Goal: Transaction & Acquisition: Purchase product/service

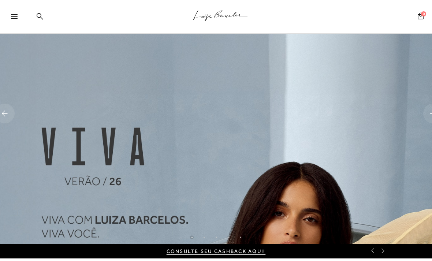
scroll to position [10, 0]
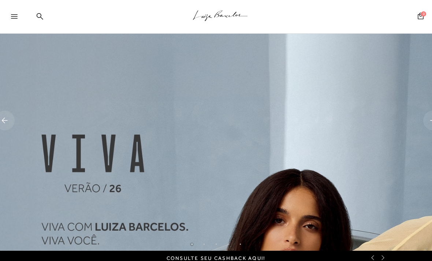
click at [12, 12] on div at bounding box center [12, 17] width 24 height 15
click at [13, 17] on icon at bounding box center [14, 16] width 7 height 4
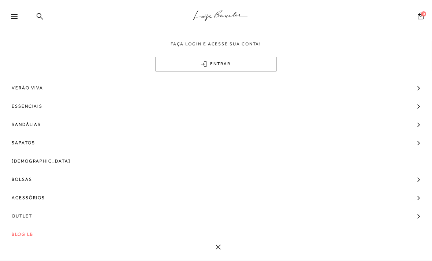
scroll to position [0, 0]
click at [22, 86] on span "Verão Viva" at bounding box center [27, 88] width 31 height 18
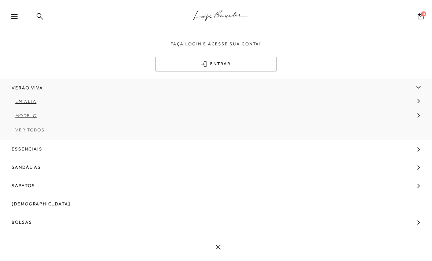
click at [21, 133] on span "Ver Todos" at bounding box center [29, 129] width 29 height 5
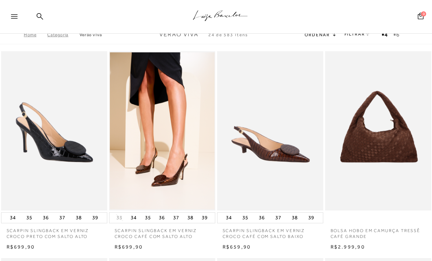
click at [357, 35] on link "FILTRAR" at bounding box center [357, 33] width 26 height 5
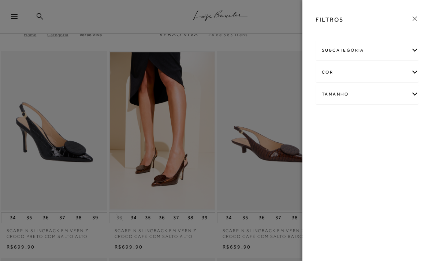
click at [408, 95] on div "Tamanho" at bounding box center [367, 94] width 103 height 19
click at [344, 116] on label "33" at bounding box center [339, 118] width 17 height 16
click at [337, 116] on input "33" at bounding box center [332, 118] width 7 height 7
checkbox input "true"
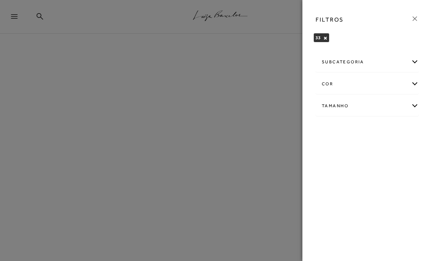
click at [416, 18] on icon at bounding box center [415, 19] width 8 height 8
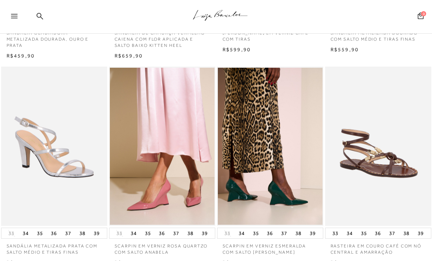
scroll to position [442, 0]
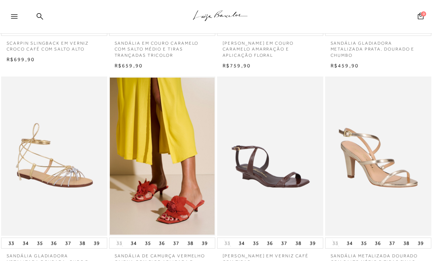
click at [47, 159] on img at bounding box center [54, 156] width 105 height 157
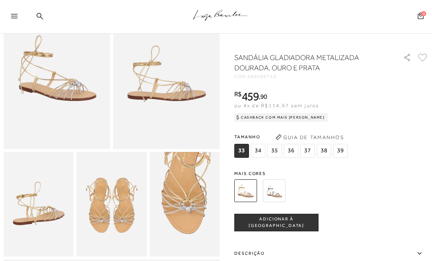
scroll to position [74, 0]
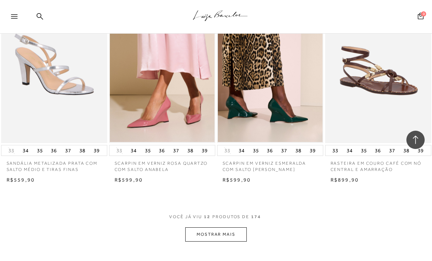
scroll to position [503, 0]
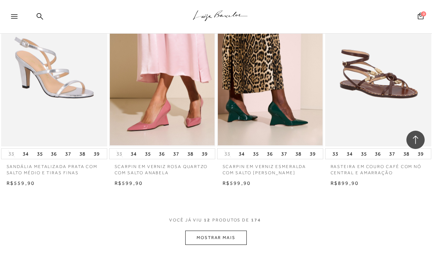
click at [235, 235] on button "MOSTRAR MAIS" at bounding box center [216, 238] width 62 height 14
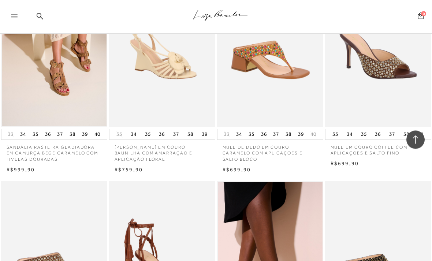
scroll to position [987, 0]
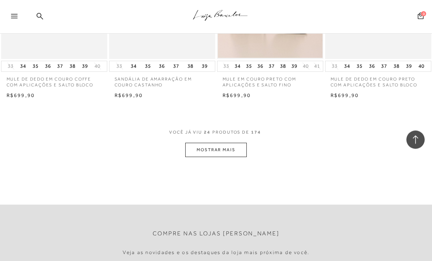
click at [239, 146] on button "MOSTRAR MAIS" at bounding box center [216, 150] width 62 height 14
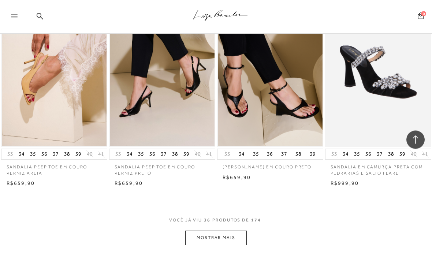
scroll to position [1769, 0]
click at [236, 231] on button "MOSTRAR MAIS" at bounding box center [216, 238] width 62 height 14
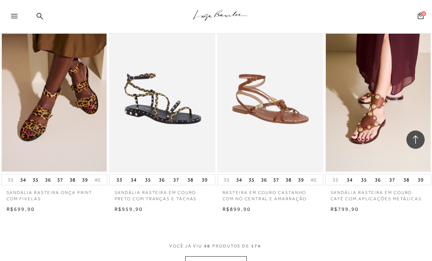
scroll to position [2376, 0]
click at [237, 256] on button "MOSTRAR MAIS" at bounding box center [216, 263] width 62 height 14
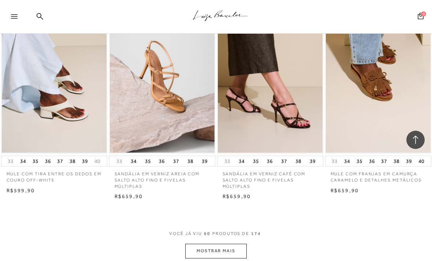
scroll to position [3039, 0]
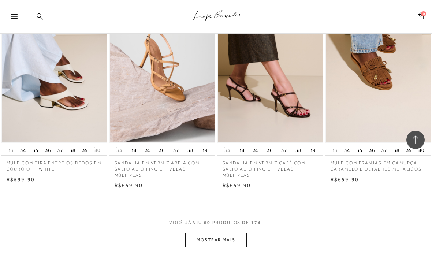
click at [235, 233] on button "MOSTRAR MAIS" at bounding box center [216, 240] width 62 height 14
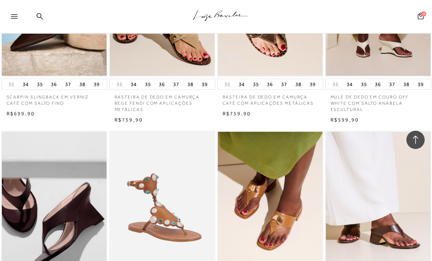
scroll to position [3628, 0]
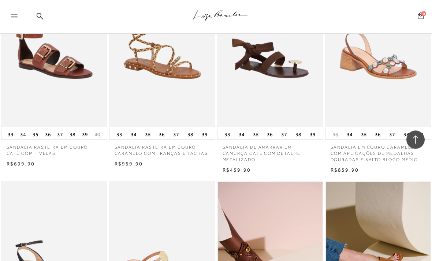
scroll to position [4251, 0]
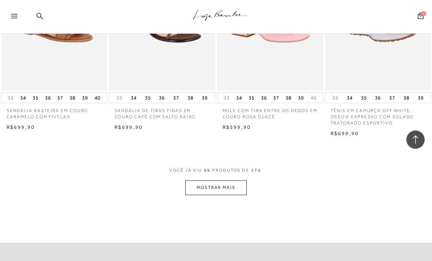
scroll to position [5031, 0]
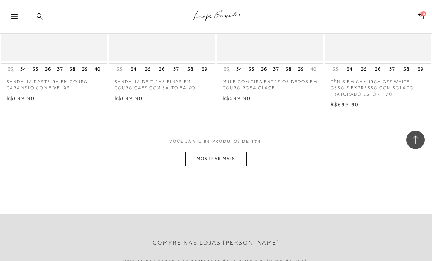
click at [236, 152] on button "MOSTRAR MAIS" at bounding box center [216, 159] width 62 height 14
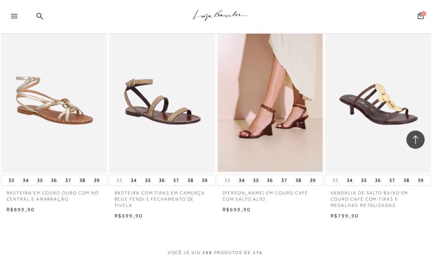
scroll to position [5562, 0]
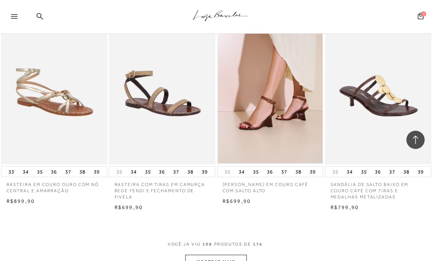
click at [228, 255] on button "MOSTRAR MAIS" at bounding box center [216, 262] width 62 height 14
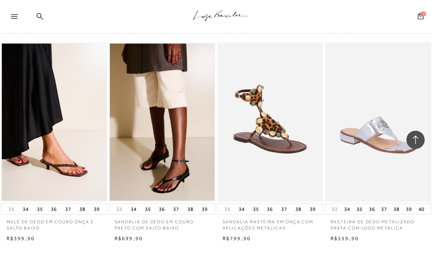
scroll to position [6199, 0]
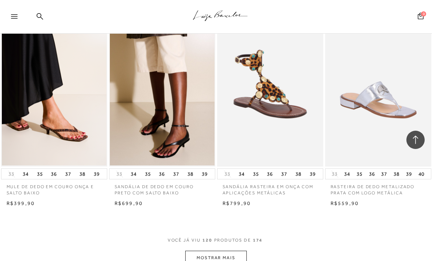
click at [238, 251] on button "MOSTRAR MAIS" at bounding box center [216, 258] width 62 height 14
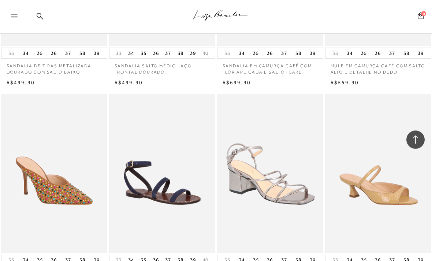
scroll to position [6788, 0]
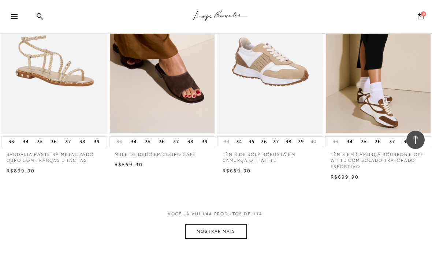
scroll to position [7498, 0]
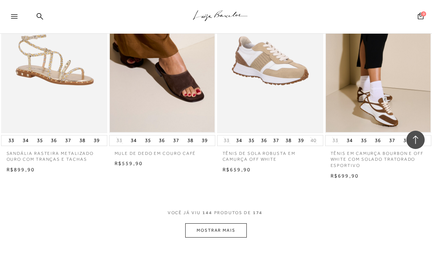
click at [234, 223] on button "MOSTRAR MAIS" at bounding box center [216, 230] width 62 height 14
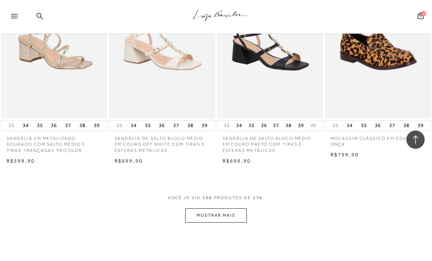
scroll to position [8191, 0]
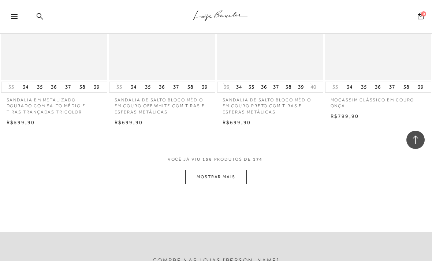
click at [234, 170] on button "MOSTRAR MAIS" at bounding box center [216, 177] width 62 height 14
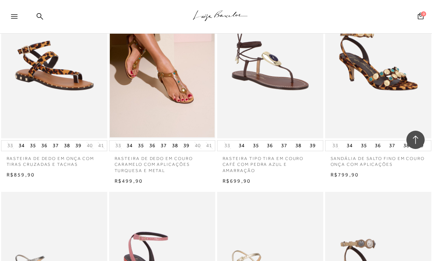
scroll to position [8619, 0]
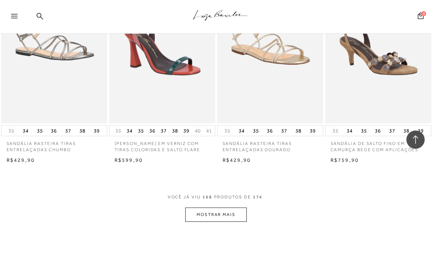
click at [234, 208] on button "MOSTRAR MAIS" at bounding box center [216, 215] width 62 height 14
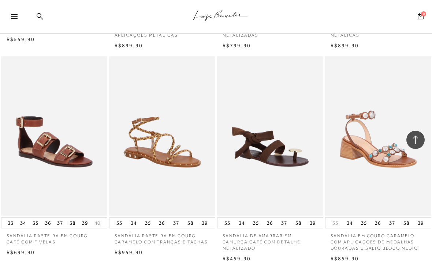
click at [164, 228] on p "SANDÁLIA RASTEIRA EM COURO CARAMELO COM TRANÇAS E TACHAS" at bounding box center [162, 236] width 106 height 17
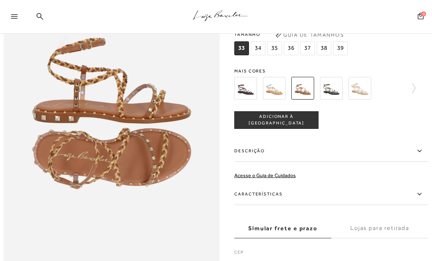
scroll to position [383, 0]
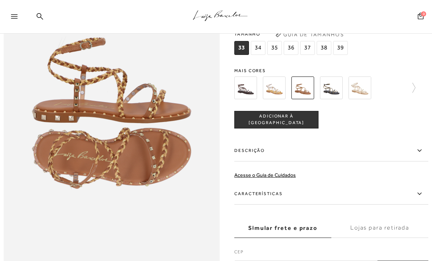
click at [273, 95] on img at bounding box center [274, 87] width 23 height 23
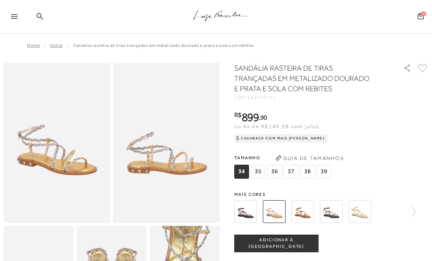
click at [300, 209] on img at bounding box center [302, 211] width 23 height 23
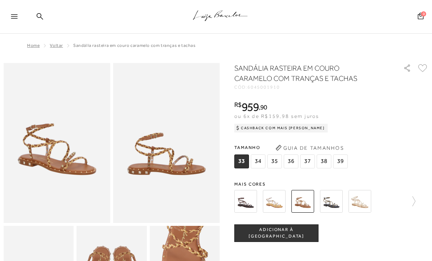
click at [357, 200] on img at bounding box center [360, 201] width 23 height 23
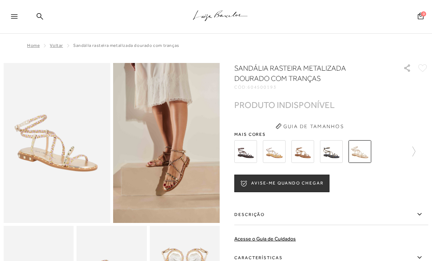
click at [337, 154] on img at bounding box center [331, 151] width 23 height 23
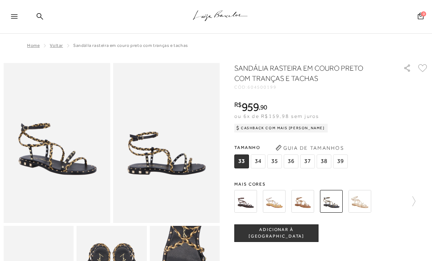
click at [410, 201] on icon at bounding box center [410, 201] width 10 height 10
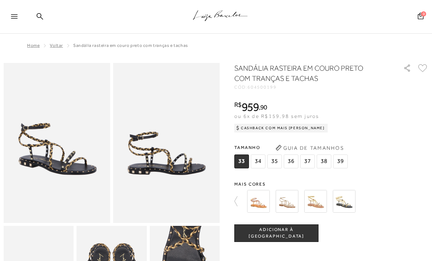
click at [289, 205] on img at bounding box center [287, 201] width 23 height 23
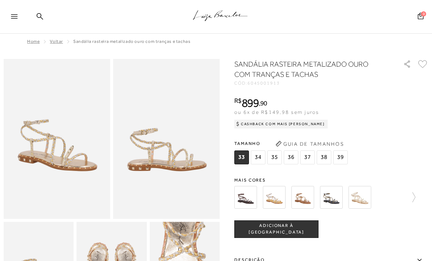
scroll to position [33, 0]
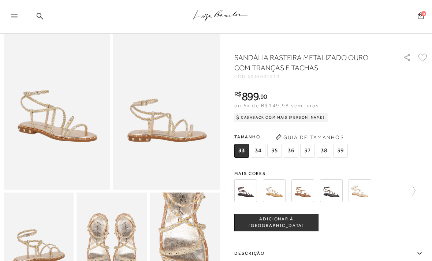
click at [332, 190] on img at bounding box center [331, 190] width 23 height 23
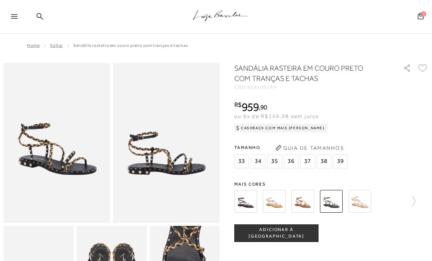
click at [252, 172] on div "SANDÁLIA RASTEIRA EM COURO PRETO COM TRANÇAS E TACHAS CÓD: 604500199 × É necess…" at bounding box center [331, 226] width 194 height 326
click at [303, 204] on img at bounding box center [302, 201] width 23 height 23
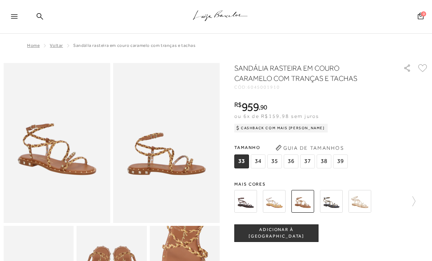
scroll to position [5, 0]
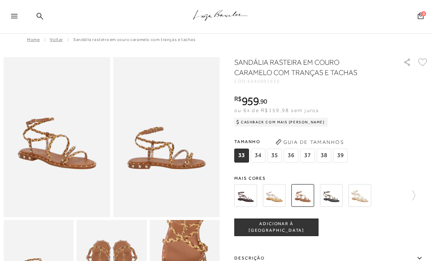
click at [407, 202] on link at bounding box center [410, 195] width 10 height 27
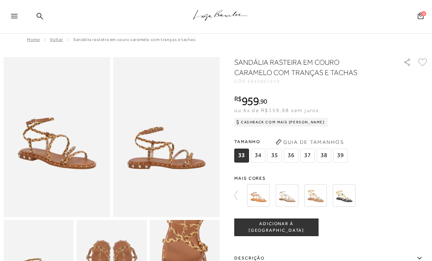
scroll to position [6, 0]
click at [258, 196] on img at bounding box center [258, 195] width 23 height 23
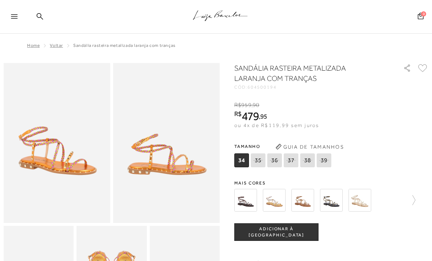
click at [304, 202] on img at bounding box center [302, 200] width 23 height 23
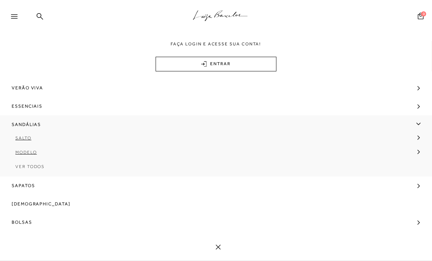
click at [36, 168] on span "Ver Todos" at bounding box center [29, 166] width 29 height 5
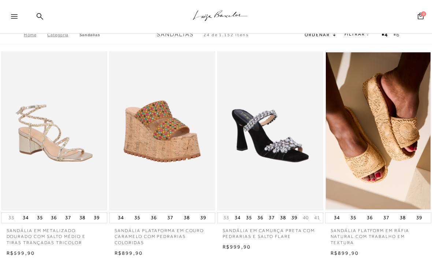
click at [361, 37] on link "FILTRAR" at bounding box center [357, 33] width 26 height 5
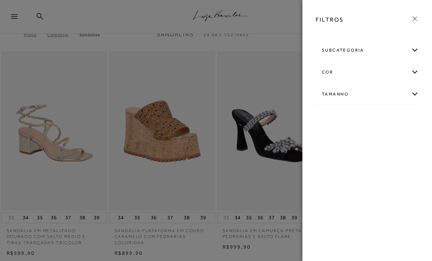
click at [407, 95] on div "Tamanho" at bounding box center [367, 94] width 103 height 19
click at [339, 156] on span "33" at bounding box center [336, 156] width 11 height 5
click at [337, 156] on input "33" at bounding box center [332, 157] width 7 height 7
checkbox input "true"
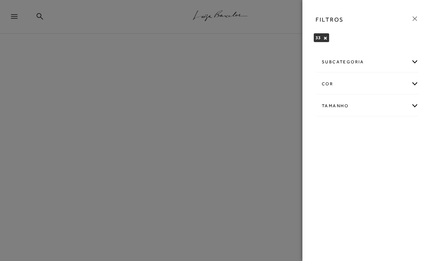
click at [411, 17] on icon at bounding box center [415, 19] width 8 height 8
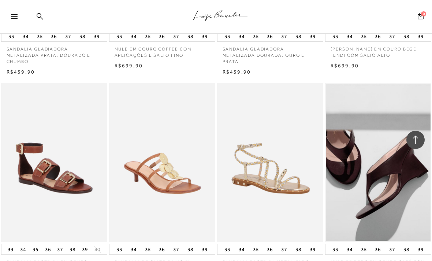
scroll to position [455, 0]
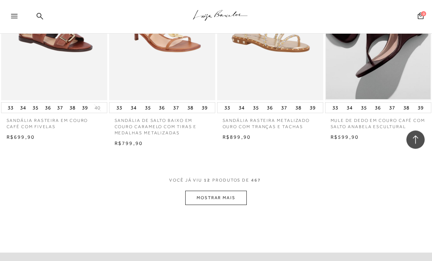
click at [238, 192] on button "MOSTRAR MAIS" at bounding box center [216, 198] width 62 height 14
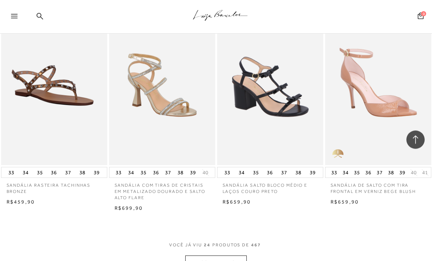
scroll to position [1124, 0]
click at [174, 106] on img at bounding box center [162, 85] width 105 height 157
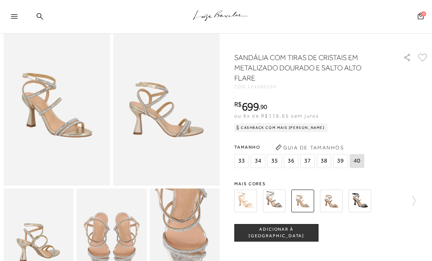
scroll to position [37, 0]
click at [274, 198] on img at bounding box center [274, 201] width 23 height 23
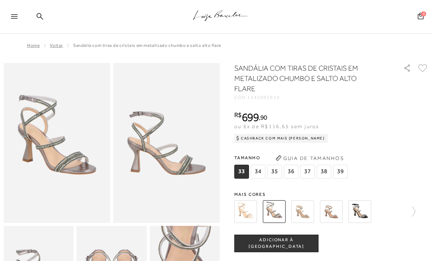
click at [245, 212] on img at bounding box center [245, 211] width 23 height 23
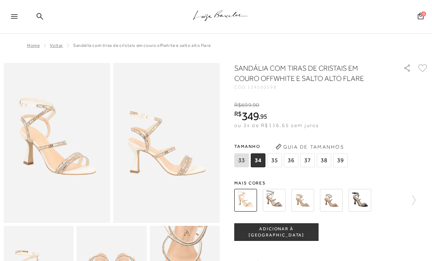
click at [297, 204] on img at bounding box center [302, 200] width 23 height 23
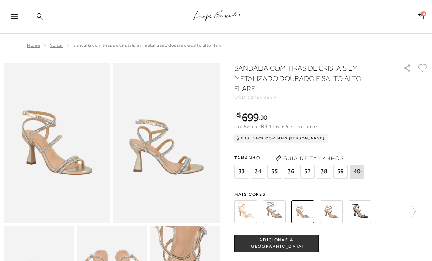
click at [416, 189] on div "SANDÁLIA COM TIRAS DE CRISTAIS EM METALIZADO DOURADO E SALTO ALTO FLARE CÓD: 12…" at bounding box center [331, 231] width 194 height 336
click at [414, 212] on icon at bounding box center [410, 211] width 10 height 10
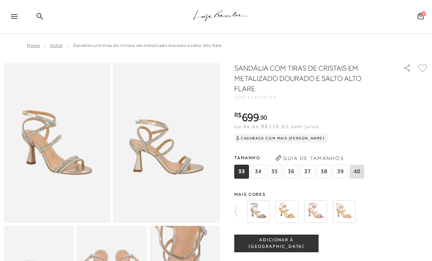
click at [264, 208] on img at bounding box center [258, 211] width 23 height 23
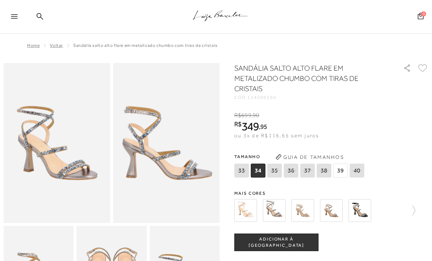
click at [281, 209] on img at bounding box center [274, 210] width 23 height 23
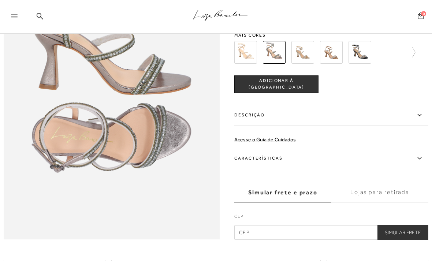
scroll to position [419, 0]
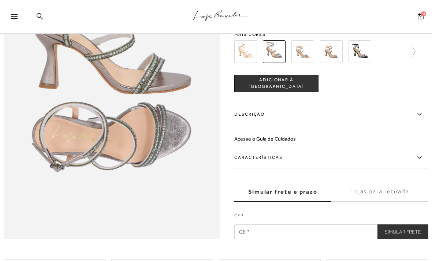
click at [416, 160] on icon at bounding box center [419, 157] width 9 height 9
click at [0, 0] on input "Características" at bounding box center [0, 0] width 0 height 0
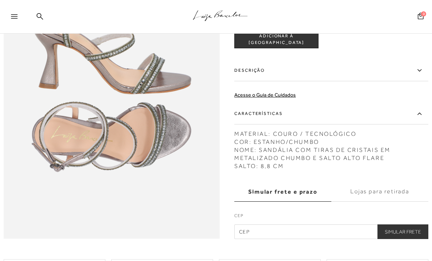
click at [418, 111] on icon at bounding box center [419, 113] width 9 height 9
click at [0, 0] on input "Características" at bounding box center [0, 0] width 0 height 0
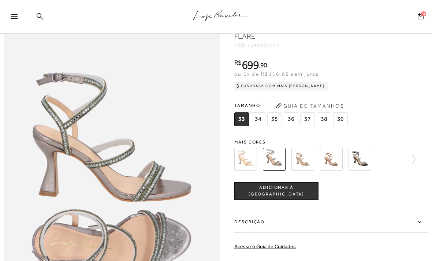
scroll to position [312, 0]
click at [427, 100] on div "Tamanho 33 34 35" at bounding box center [331, 113] width 194 height 28
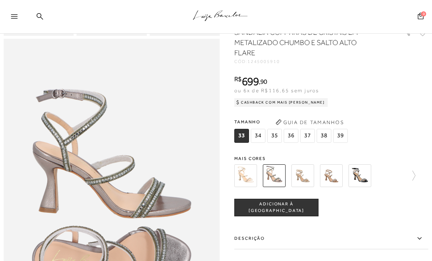
scroll to position [294, 0]
